Goal: Information Seeking & Learning: Learn about a topic

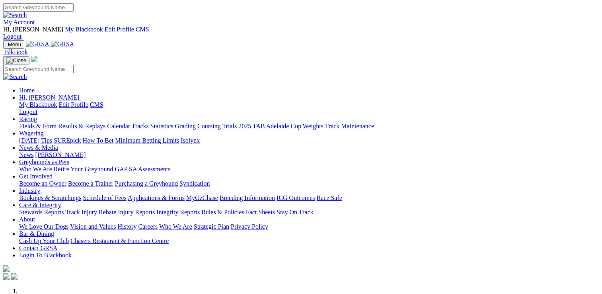
scroll to position [239, 0]
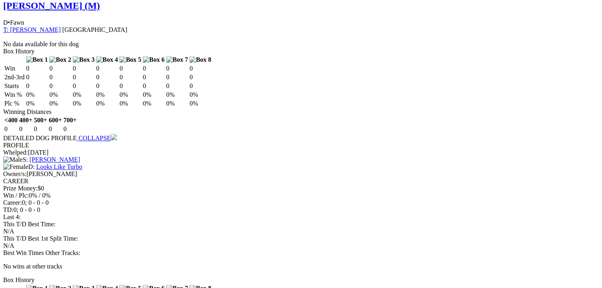
scroll to position [716, 0]
